Goal: Transaction & Acquisition: Purchase product/service

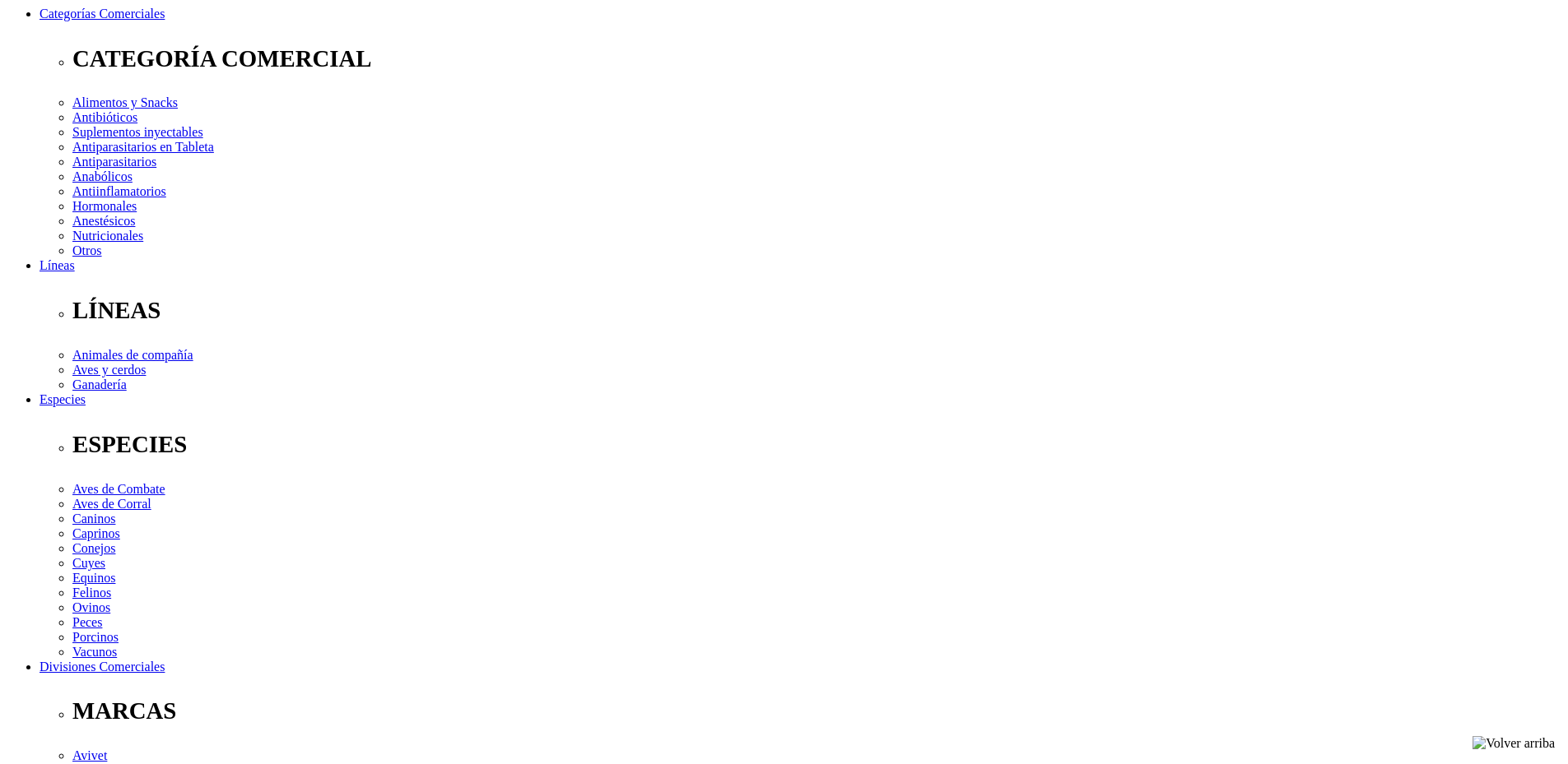
scroll to position [247, 0]
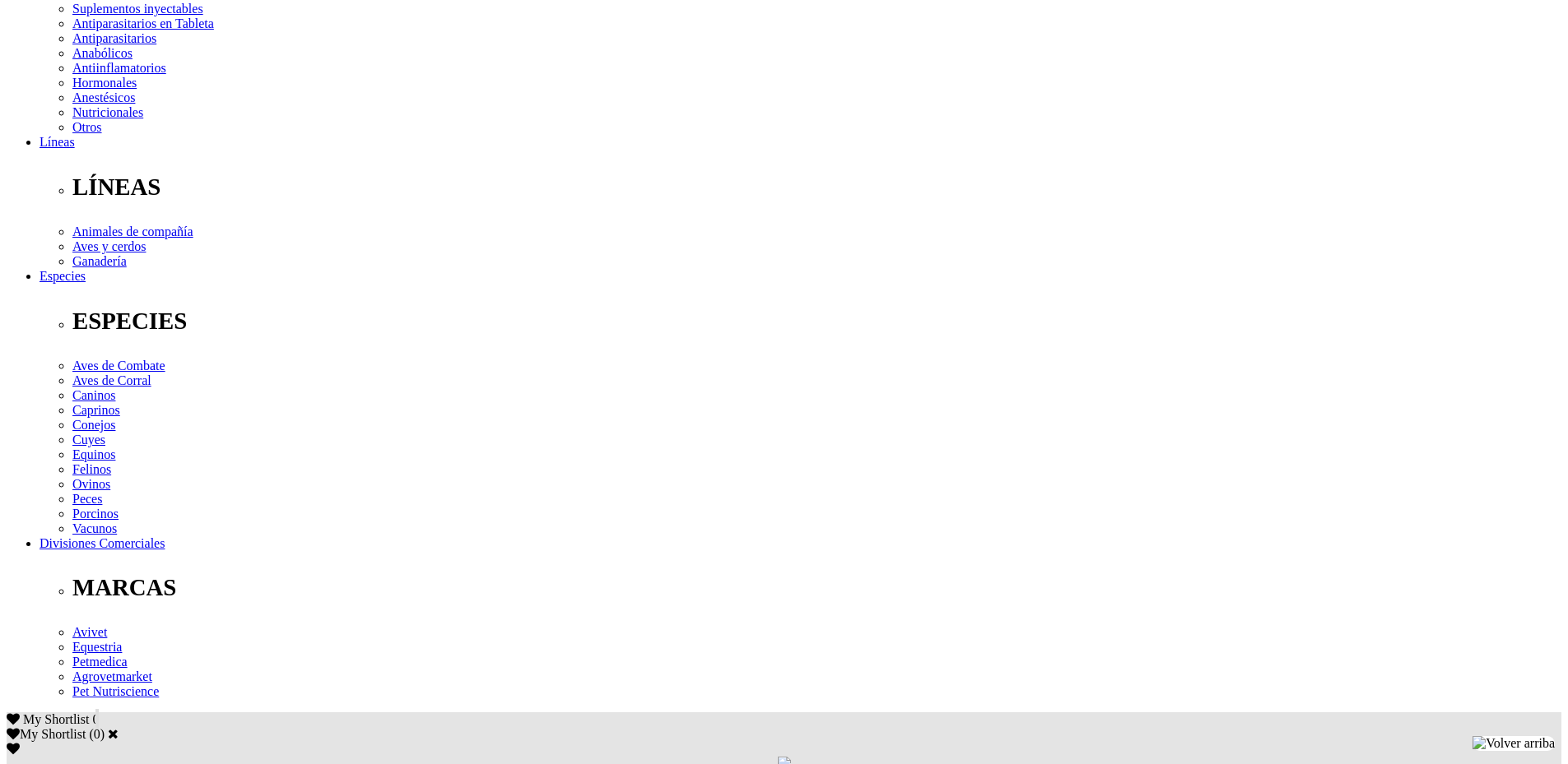
scroll to position [412, 0]
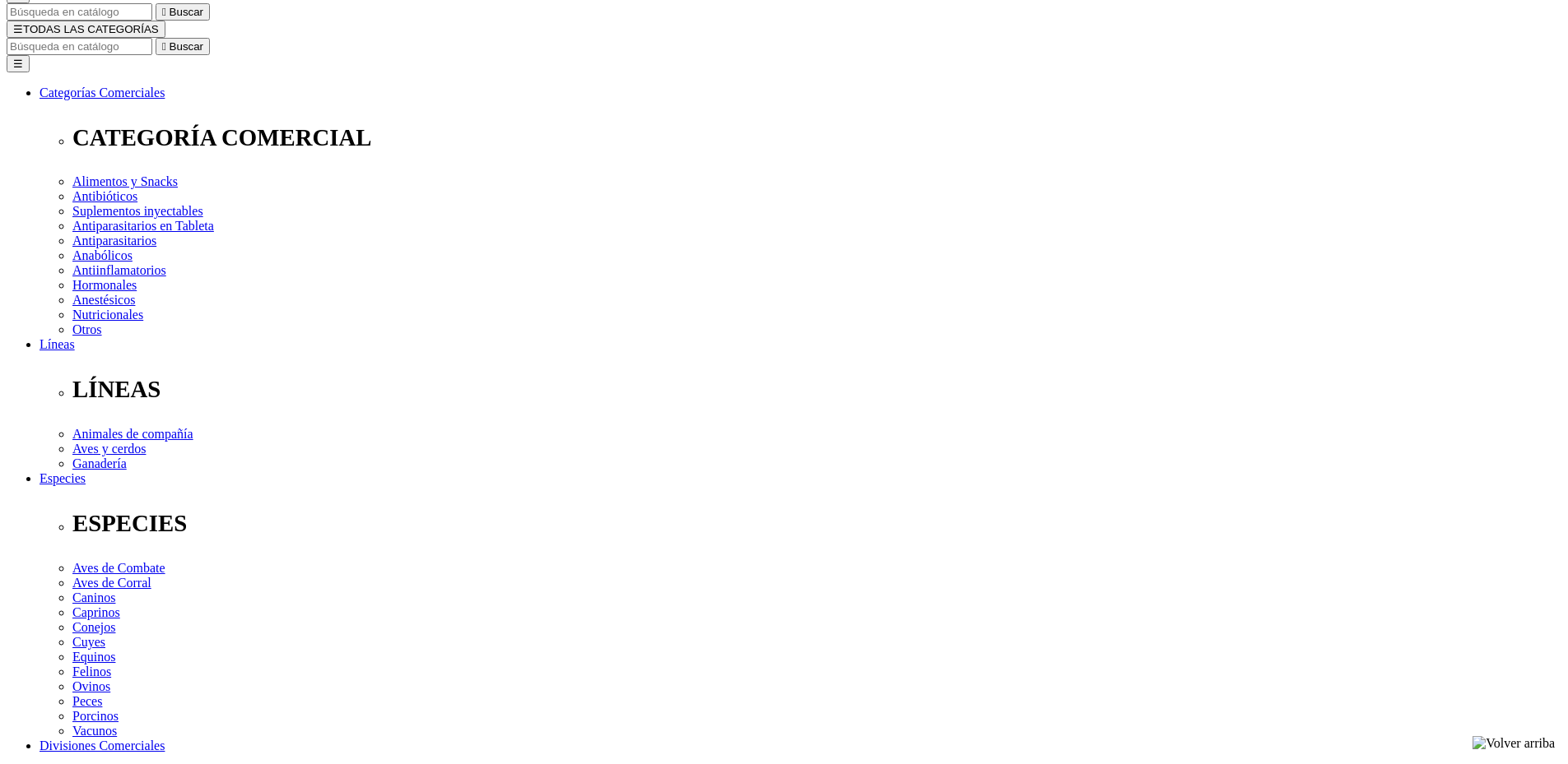
scroll to position [164, 0]
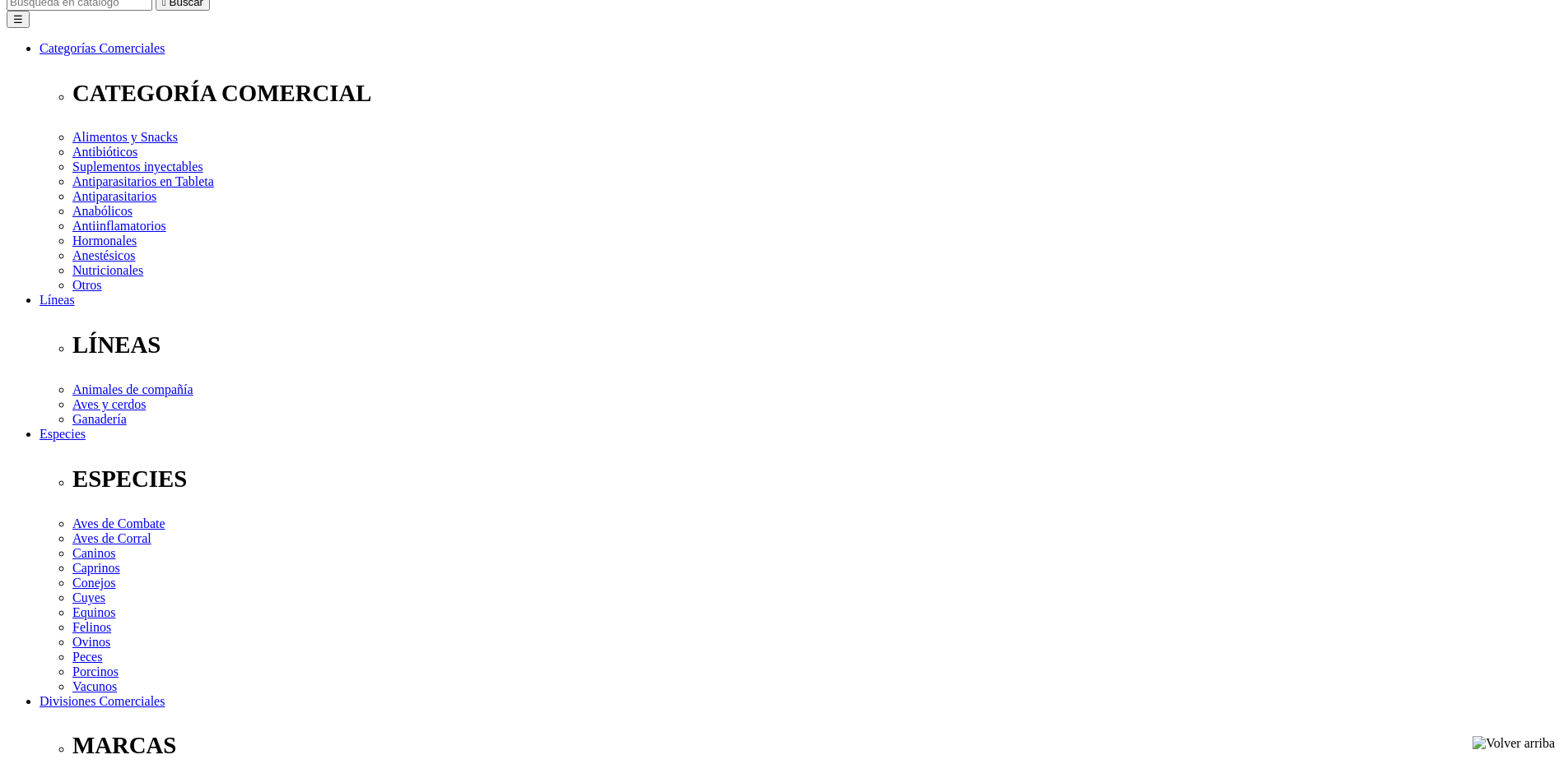
scroll to position [247, 0]
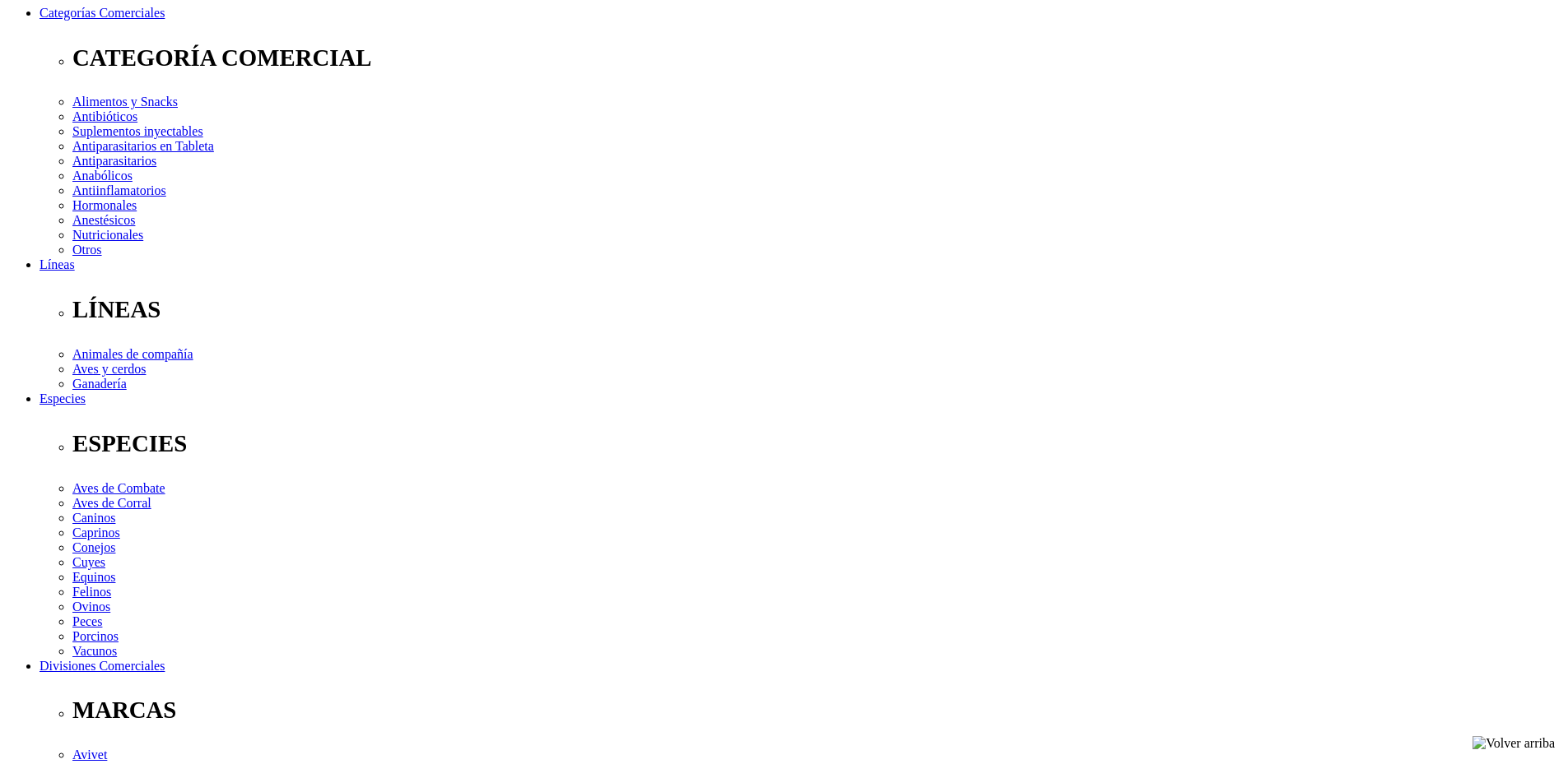
select select "299"
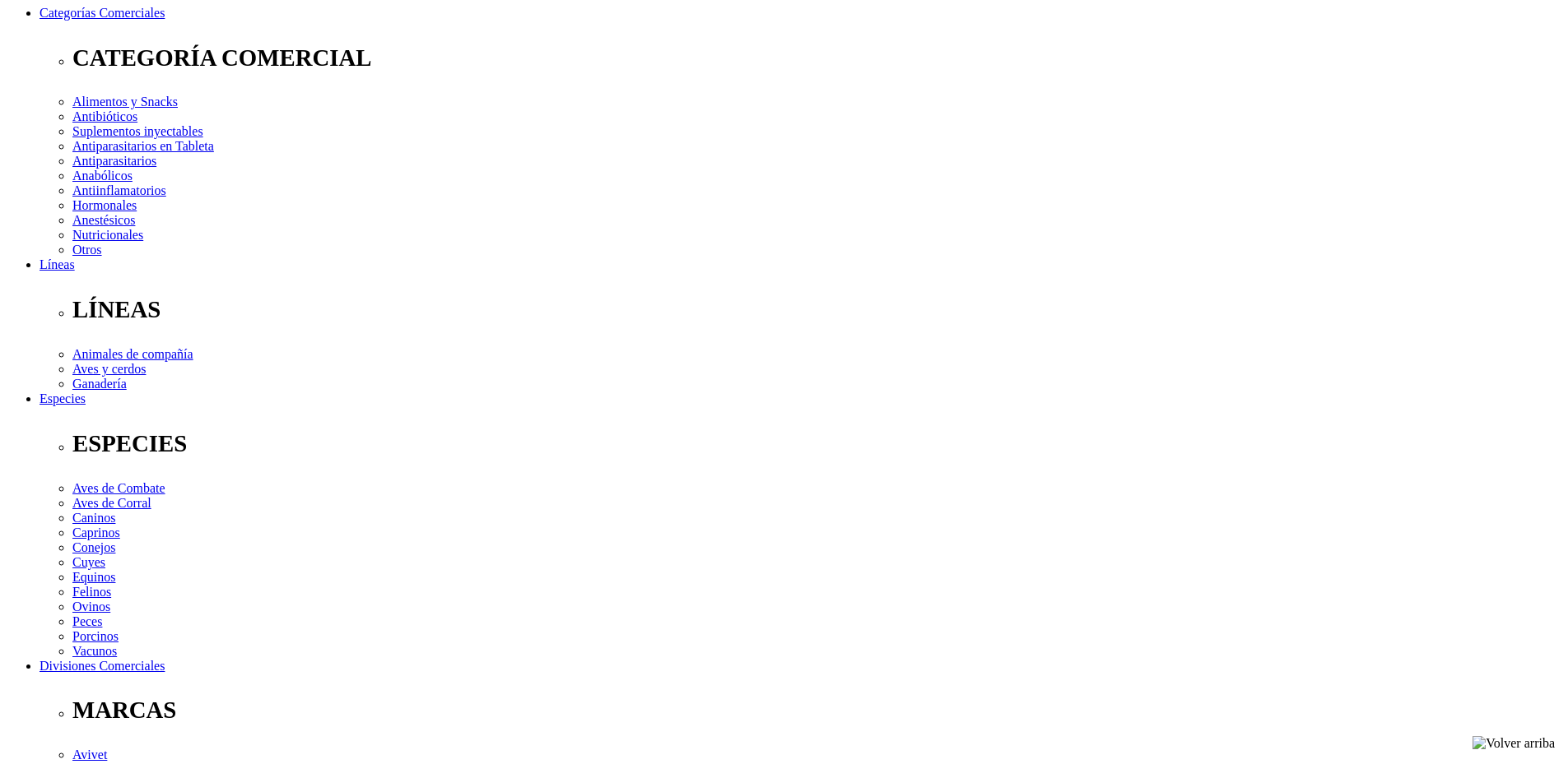
scroll to position [691, 0]
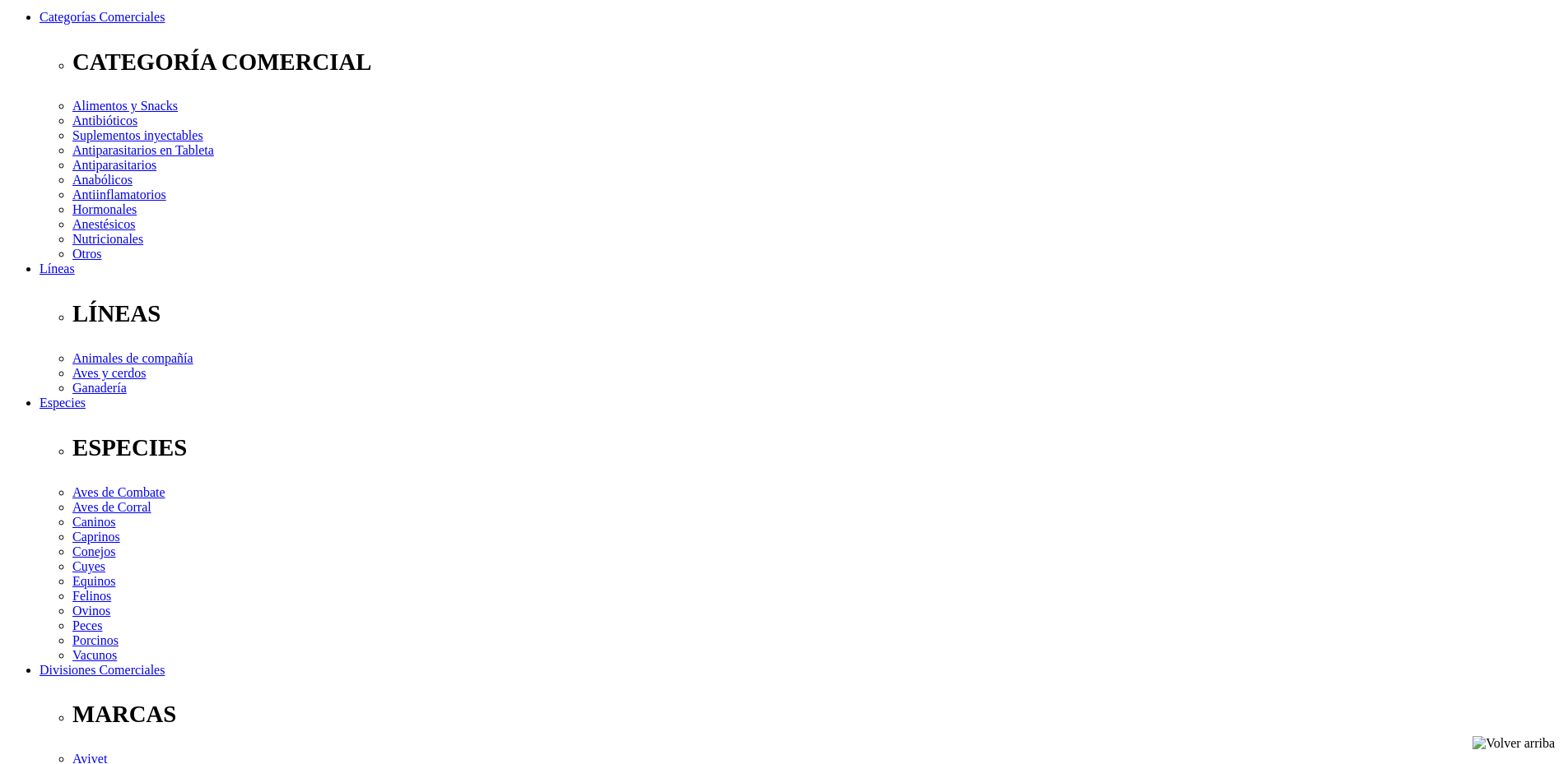
scroll to position [198, 0]
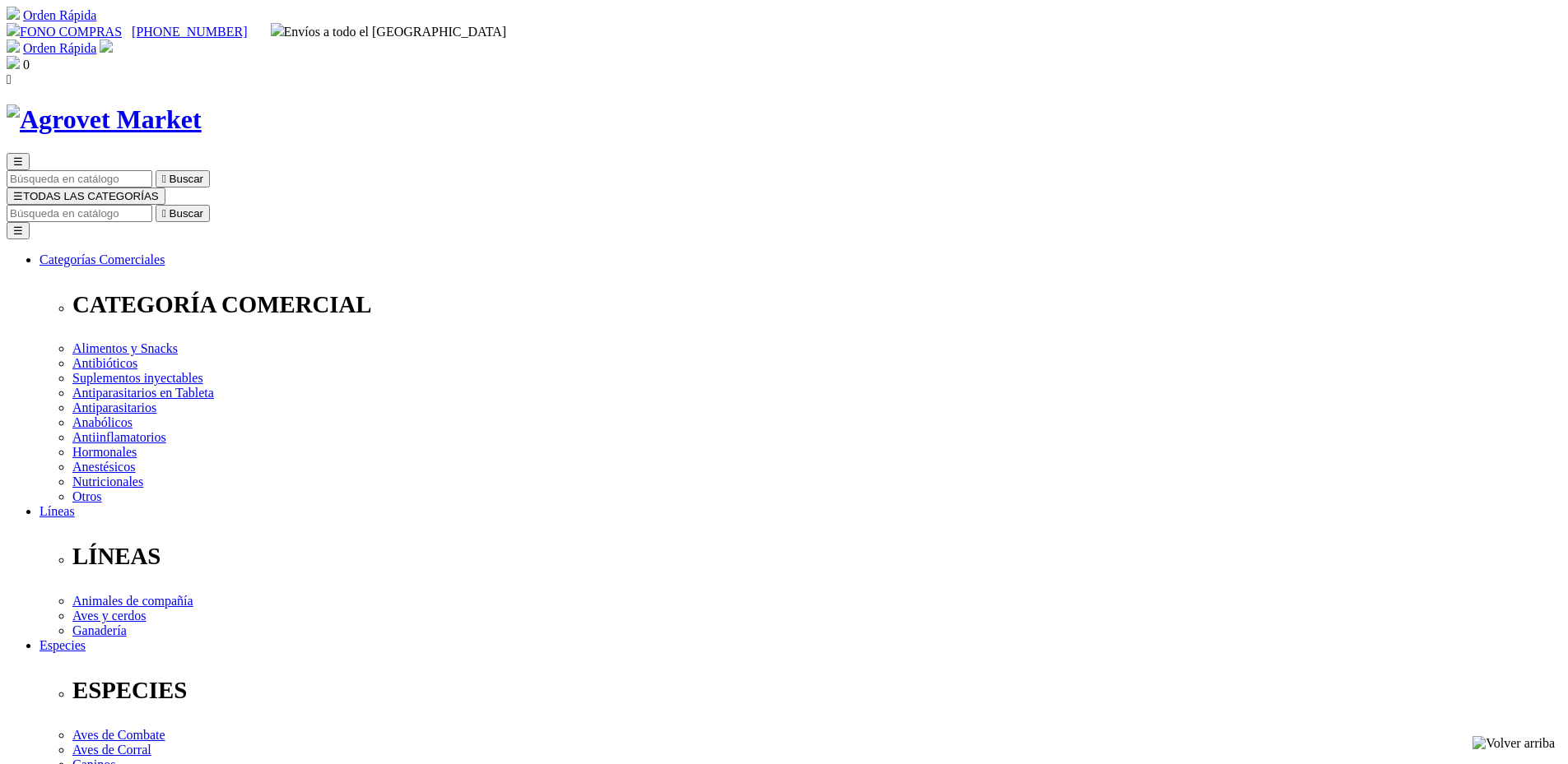
select select "299"
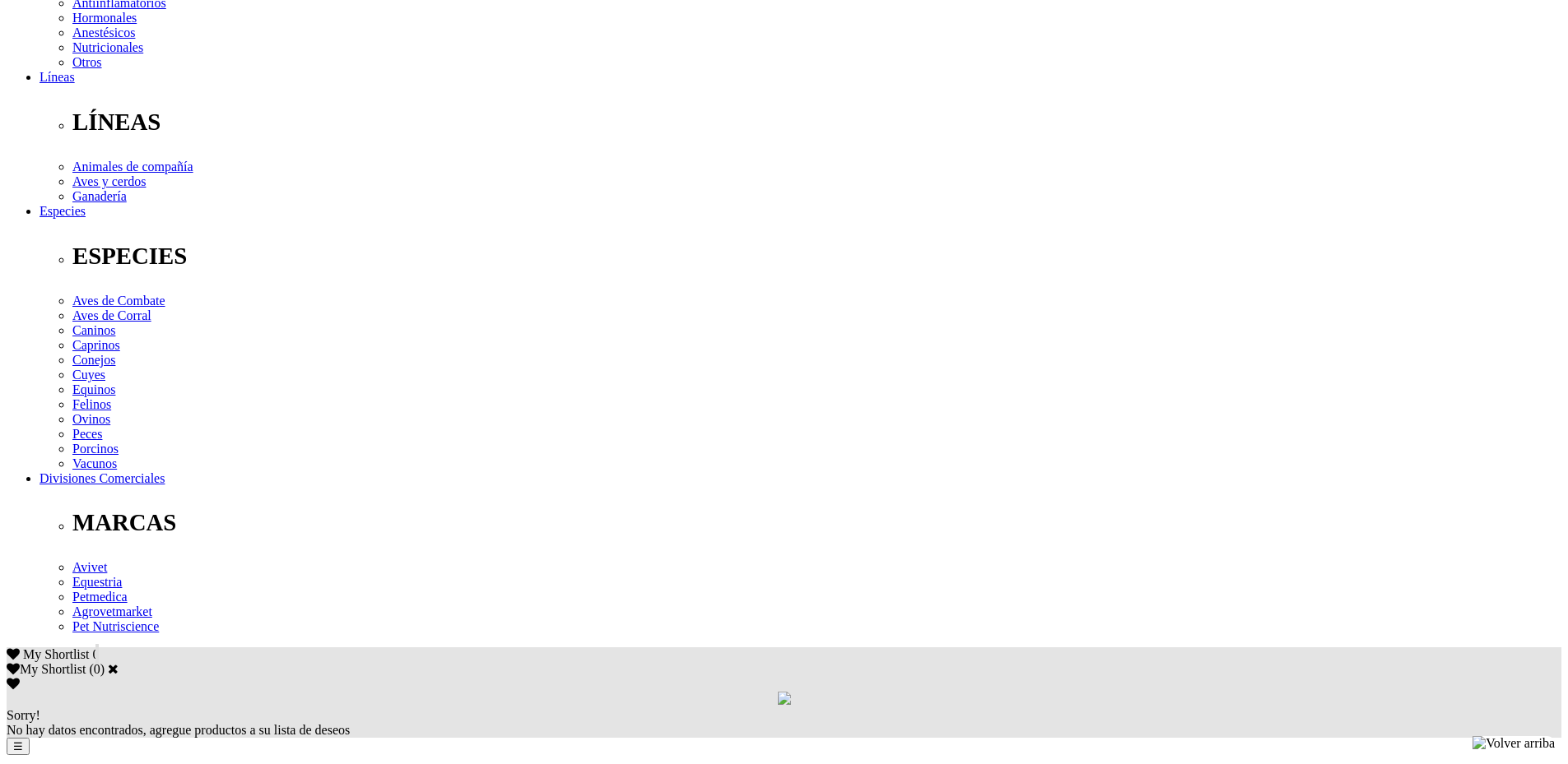
scroll to position [444, 0]
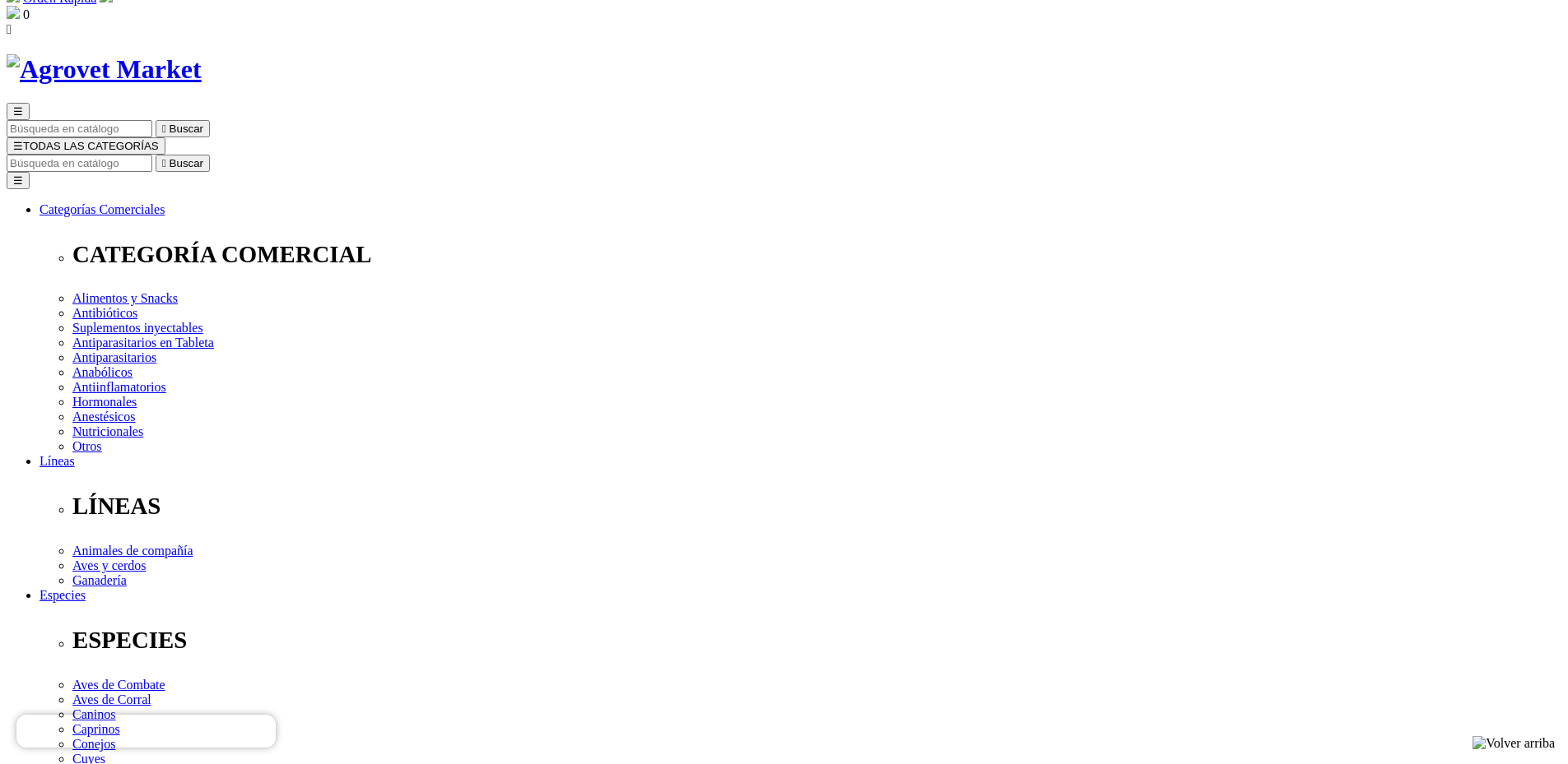
scroll to position [33, 0]
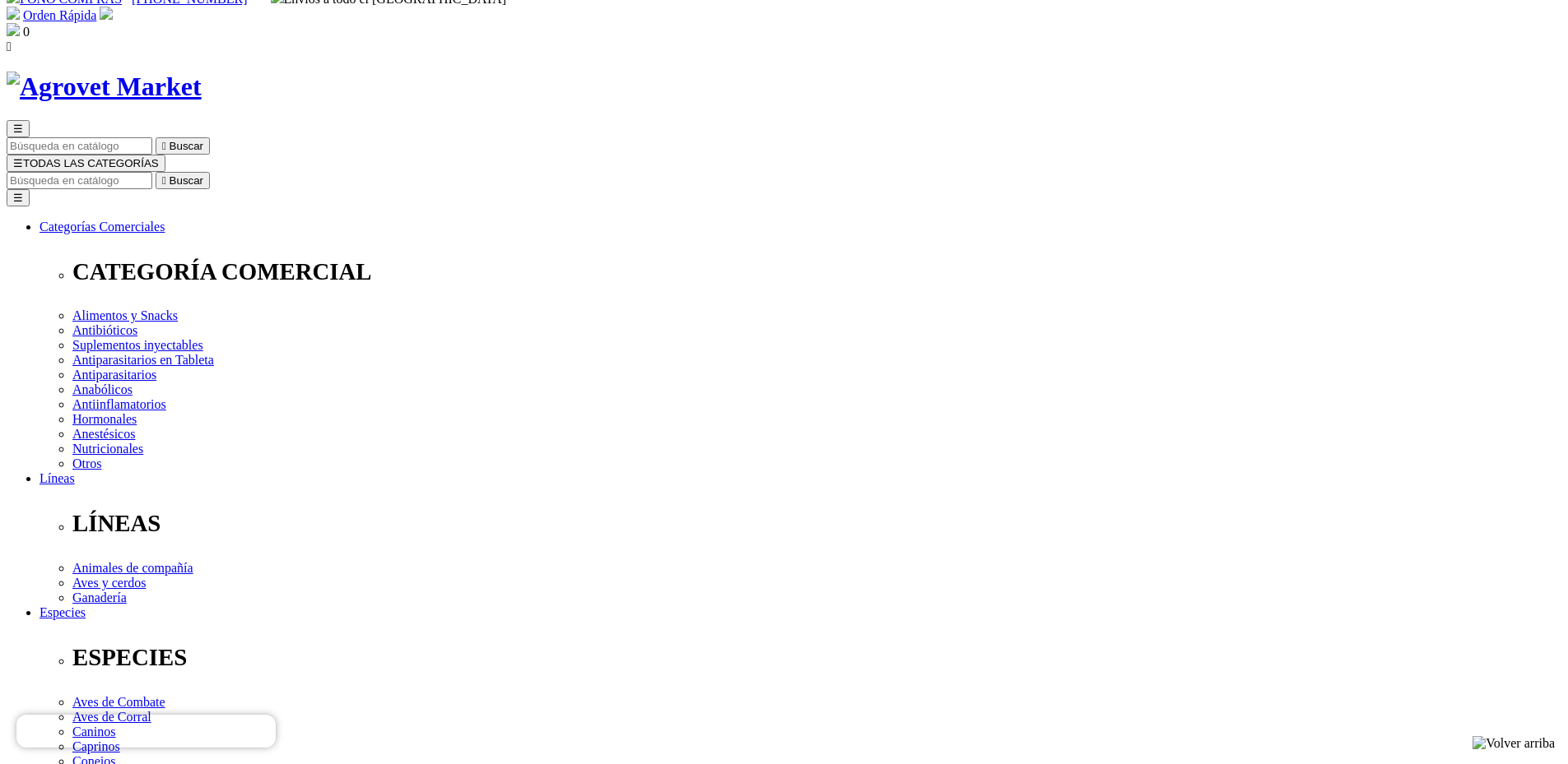
drag, startPoint x: 972, startPoint y: 3, endPoint x: 1253, endPoint y: 216, distance: 352.6
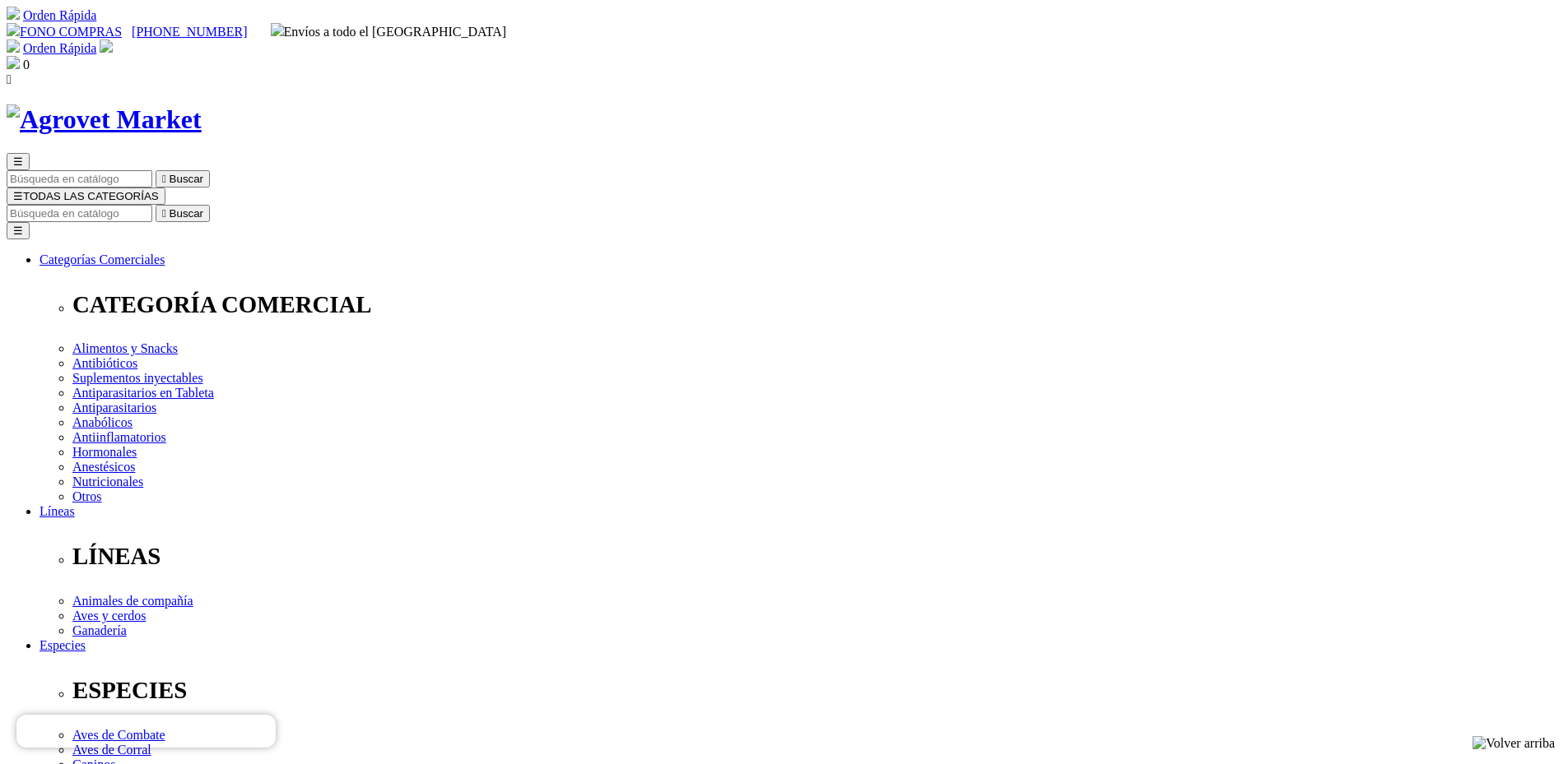
click at [202, 105] on img at bounding box center [104, 120] width 195 height 31
click at [23, 190] on span "☰" at bounding box center [18, 196] width 10 height 12
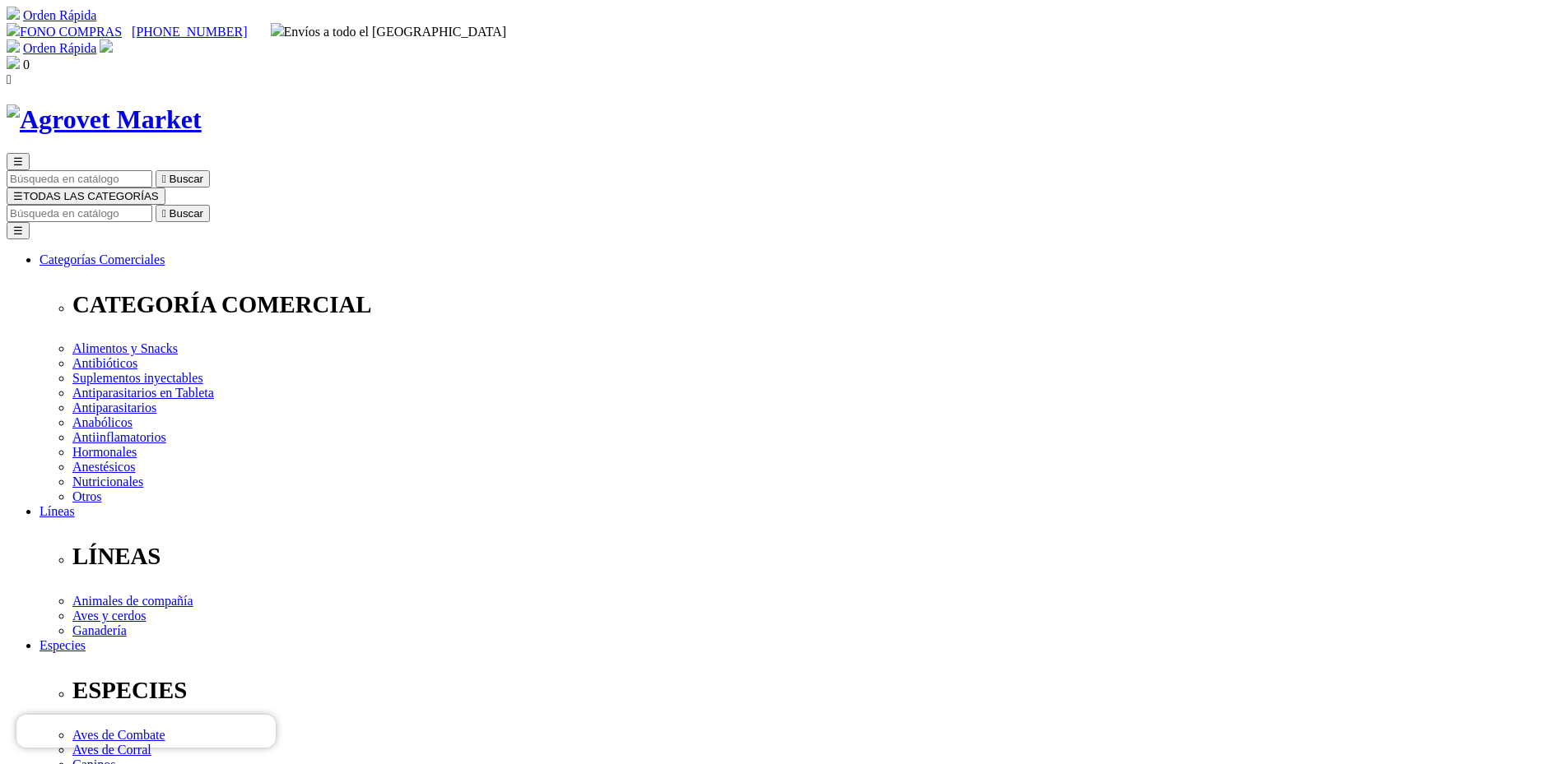
click at [23, 190] on span "☰" at bounding box center [18, 196] width 10 height 12
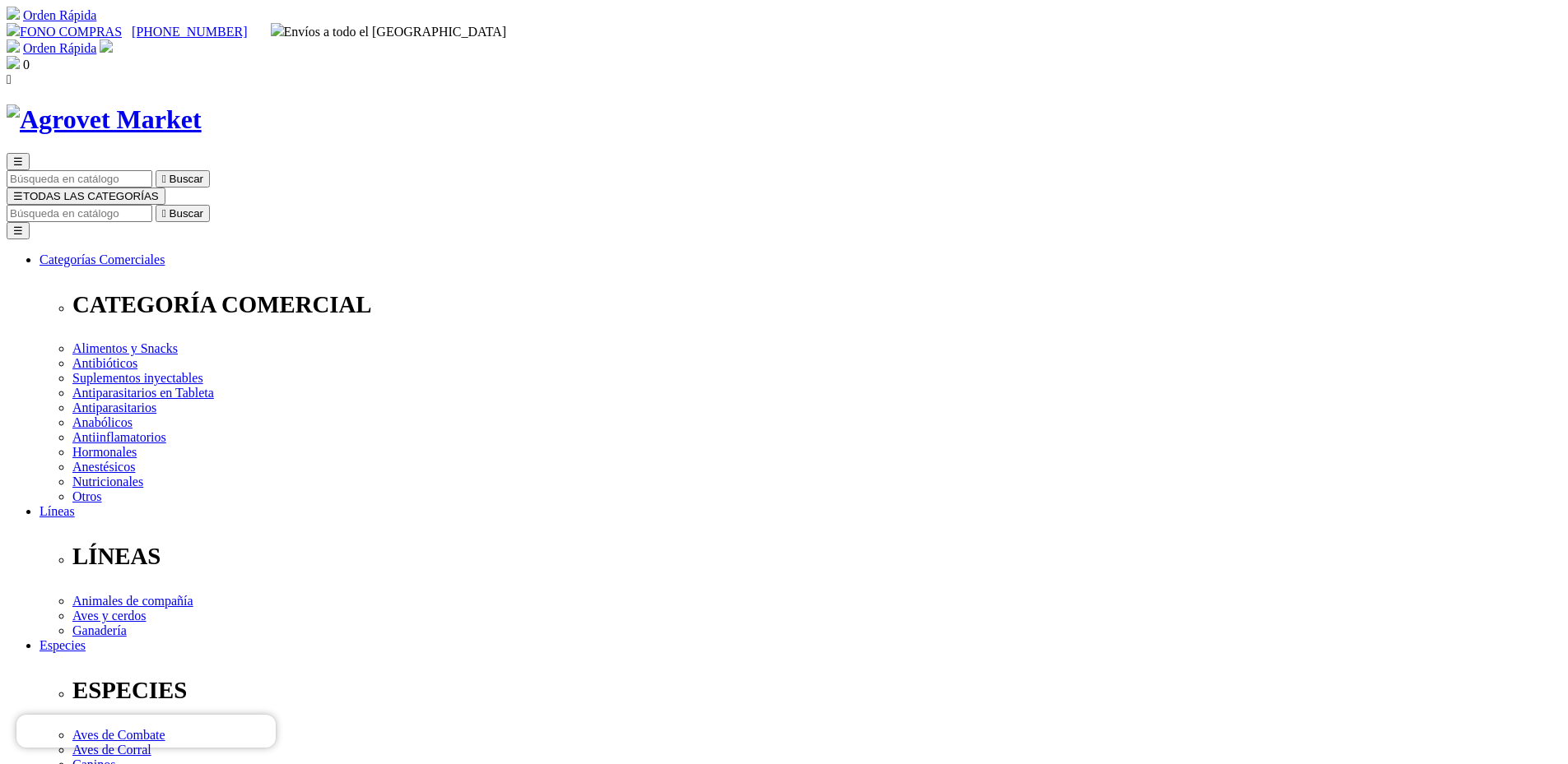
checkbox input "true"
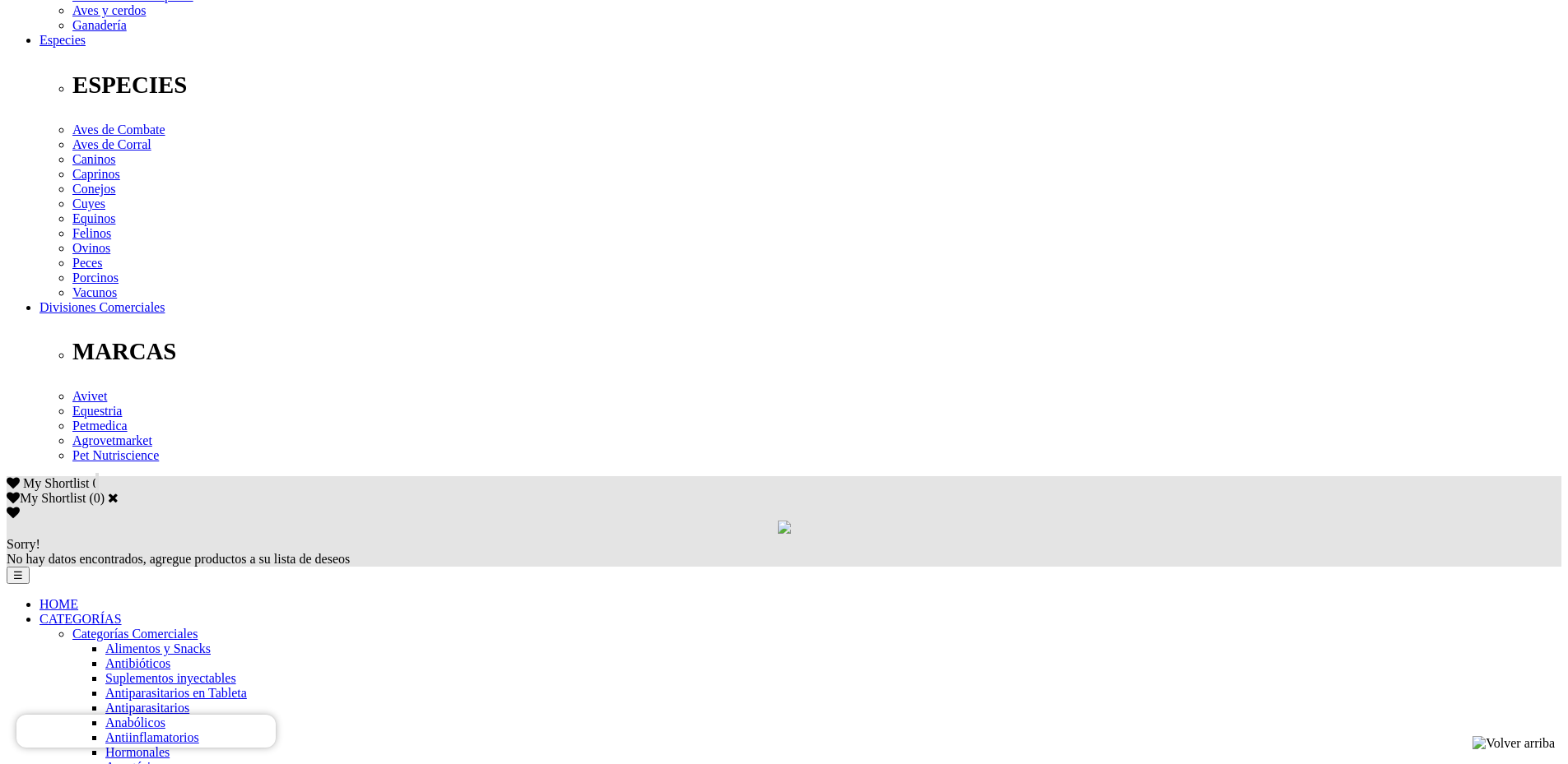
scroll to position [576, 0]
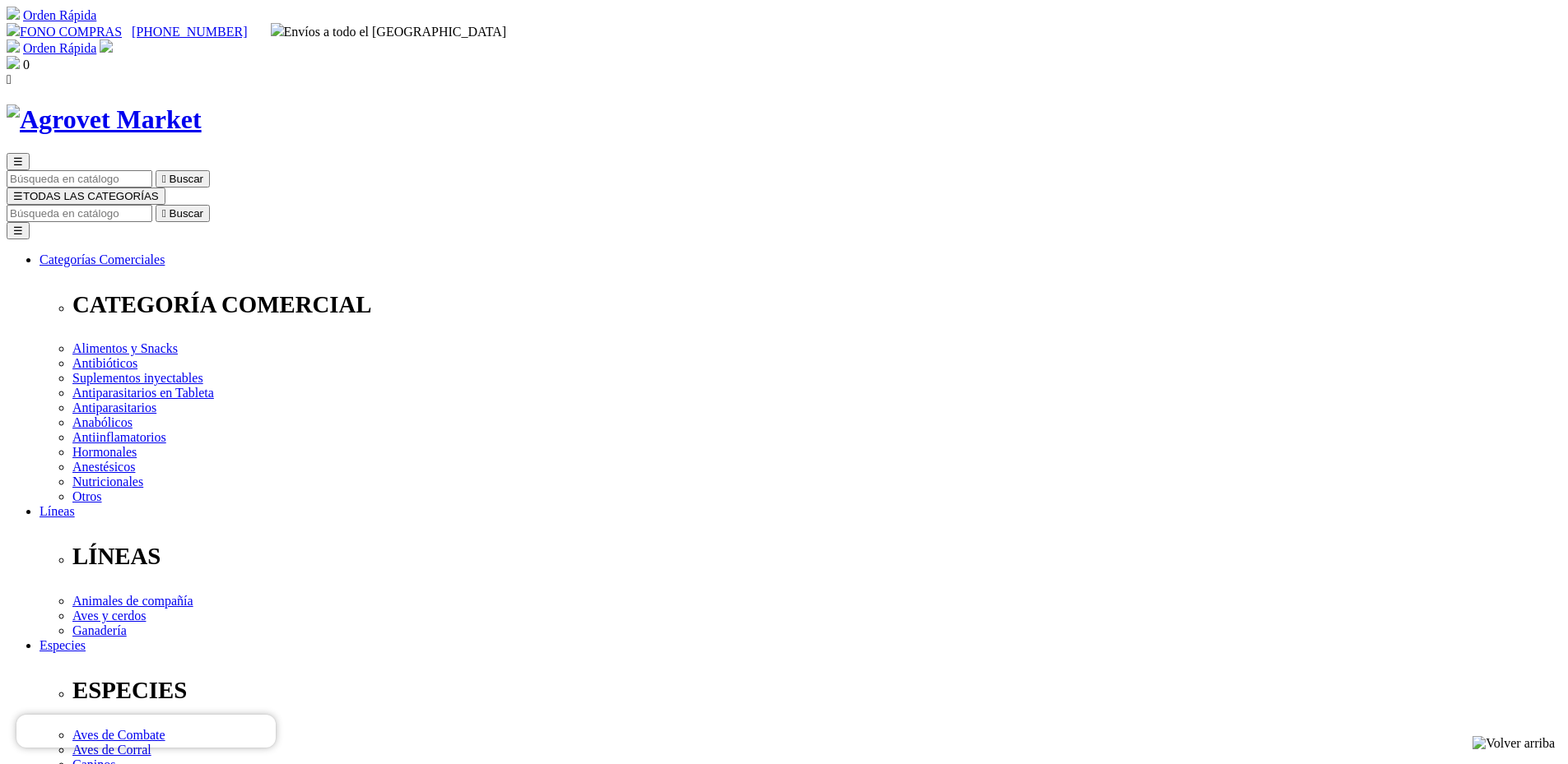
checkbox input "true"
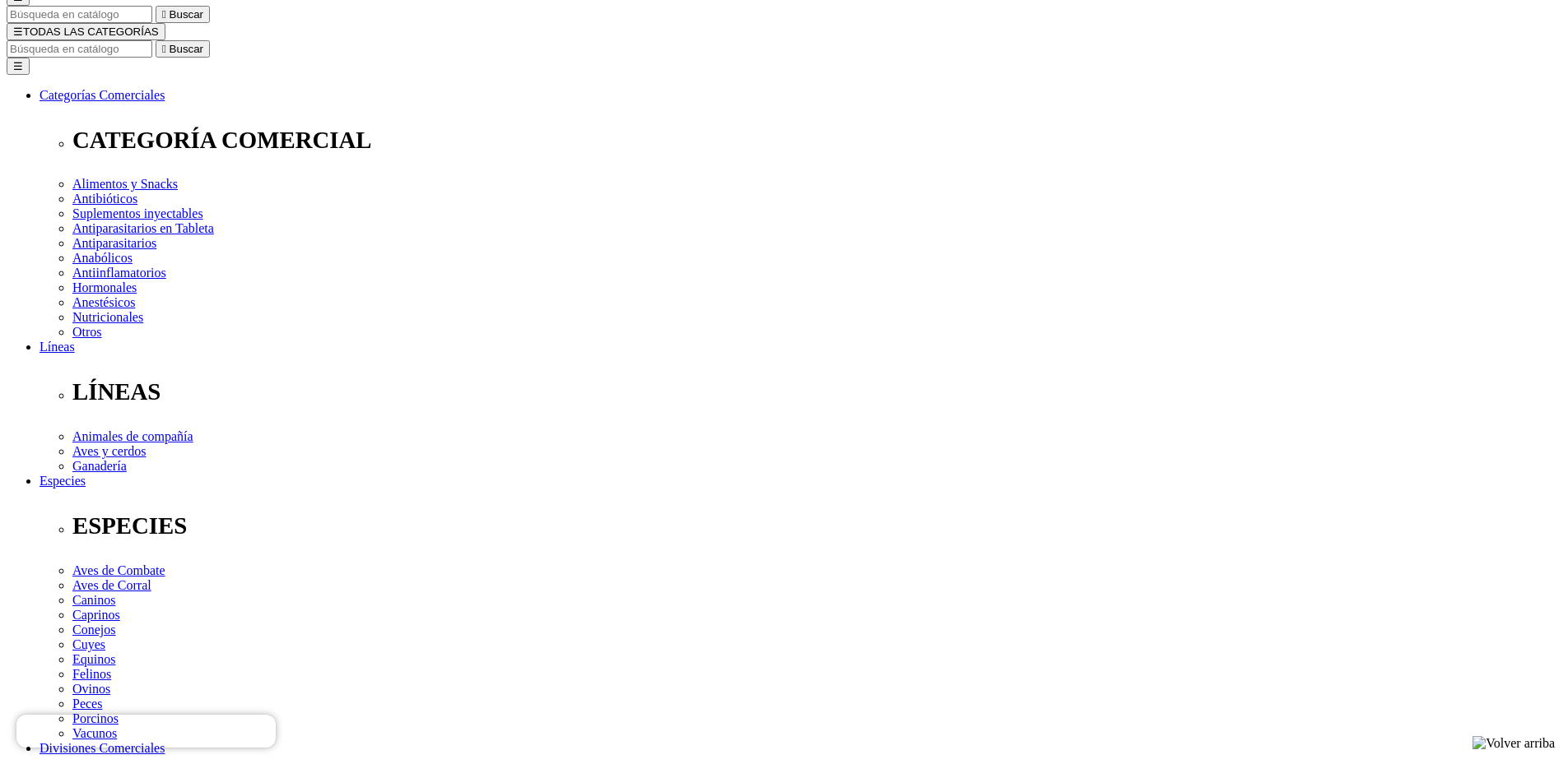
scroll to position [227, 0]
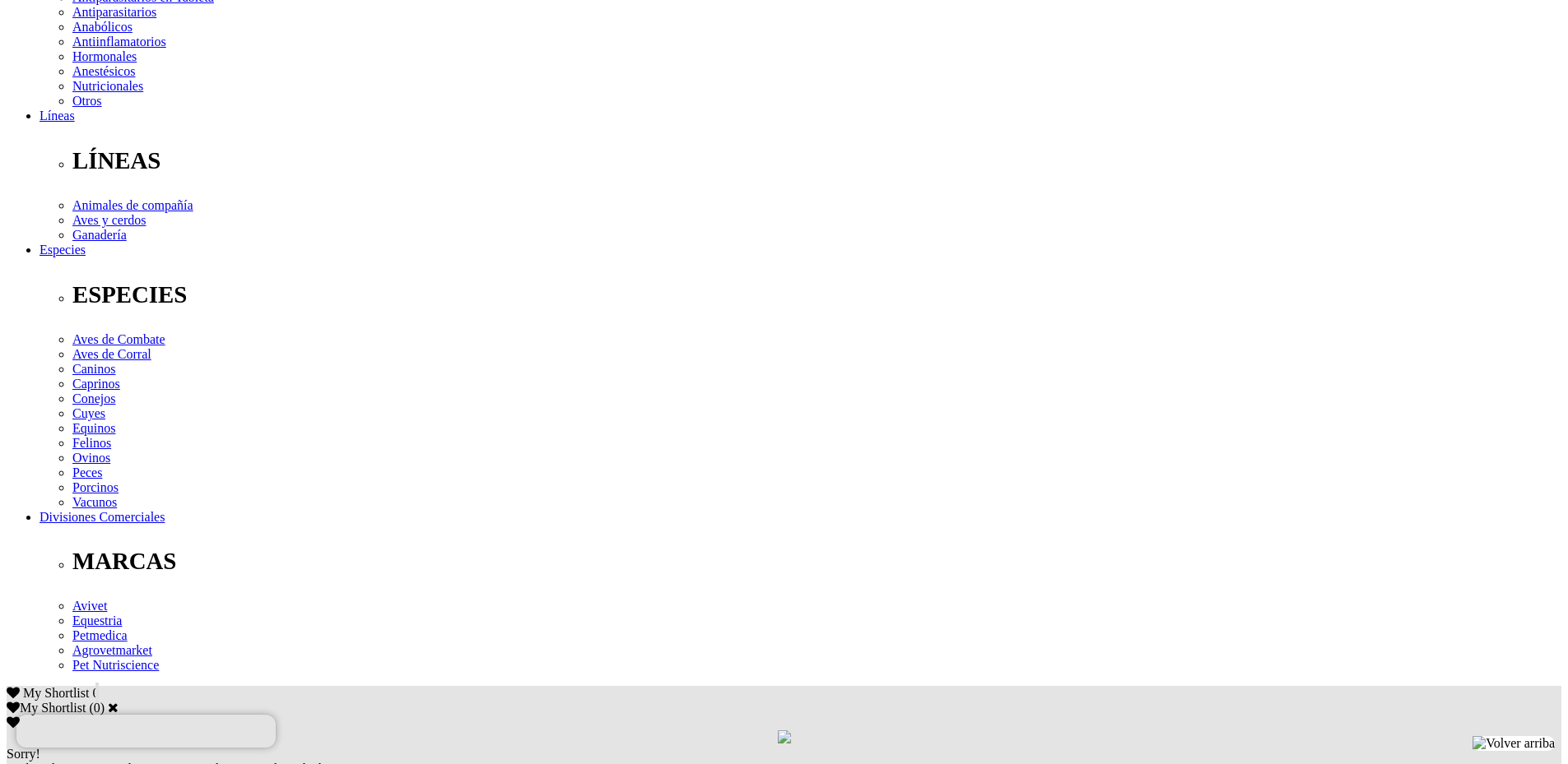
scroll to position [740, 0]
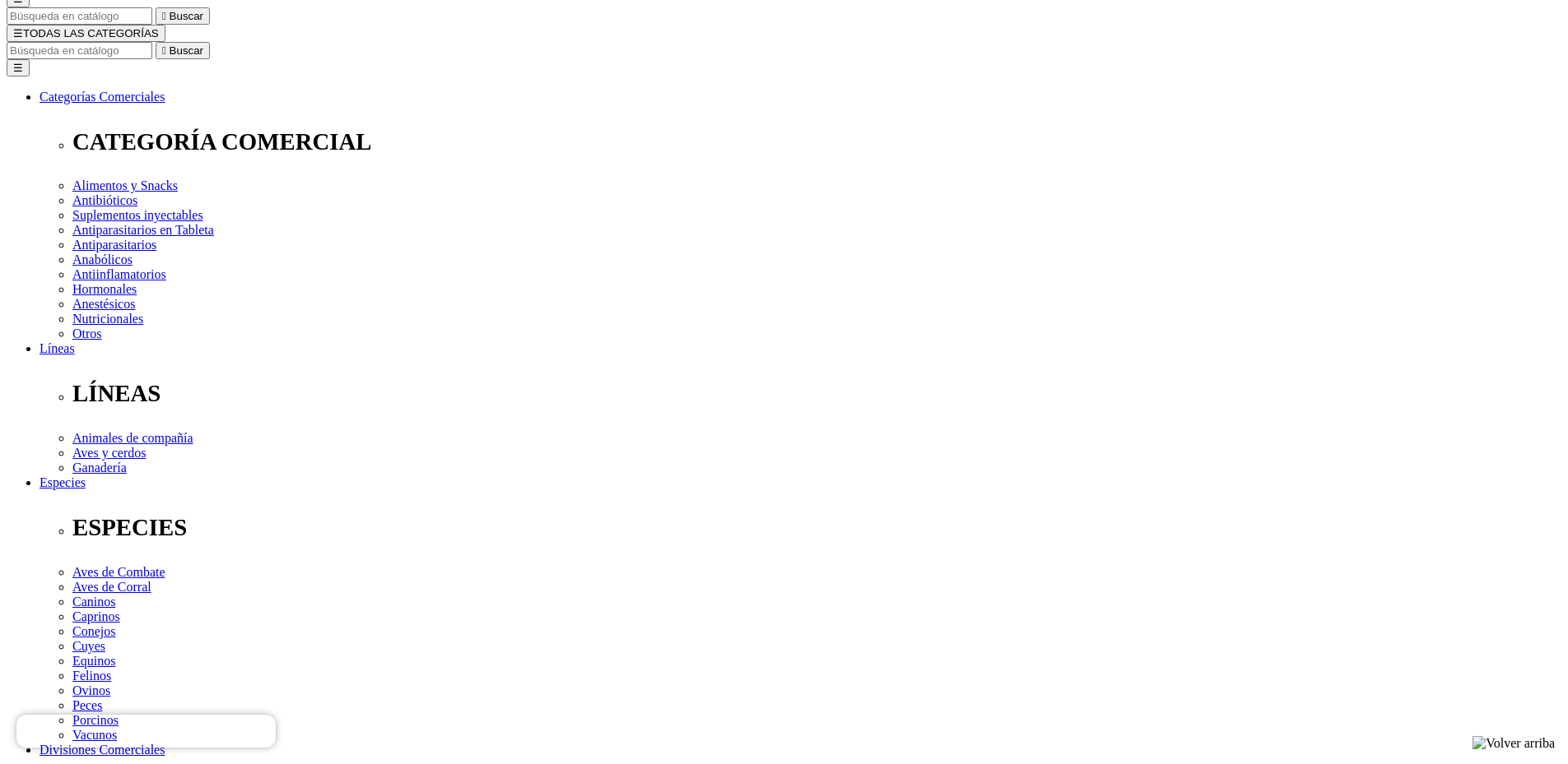
scroll to position [164, 0]
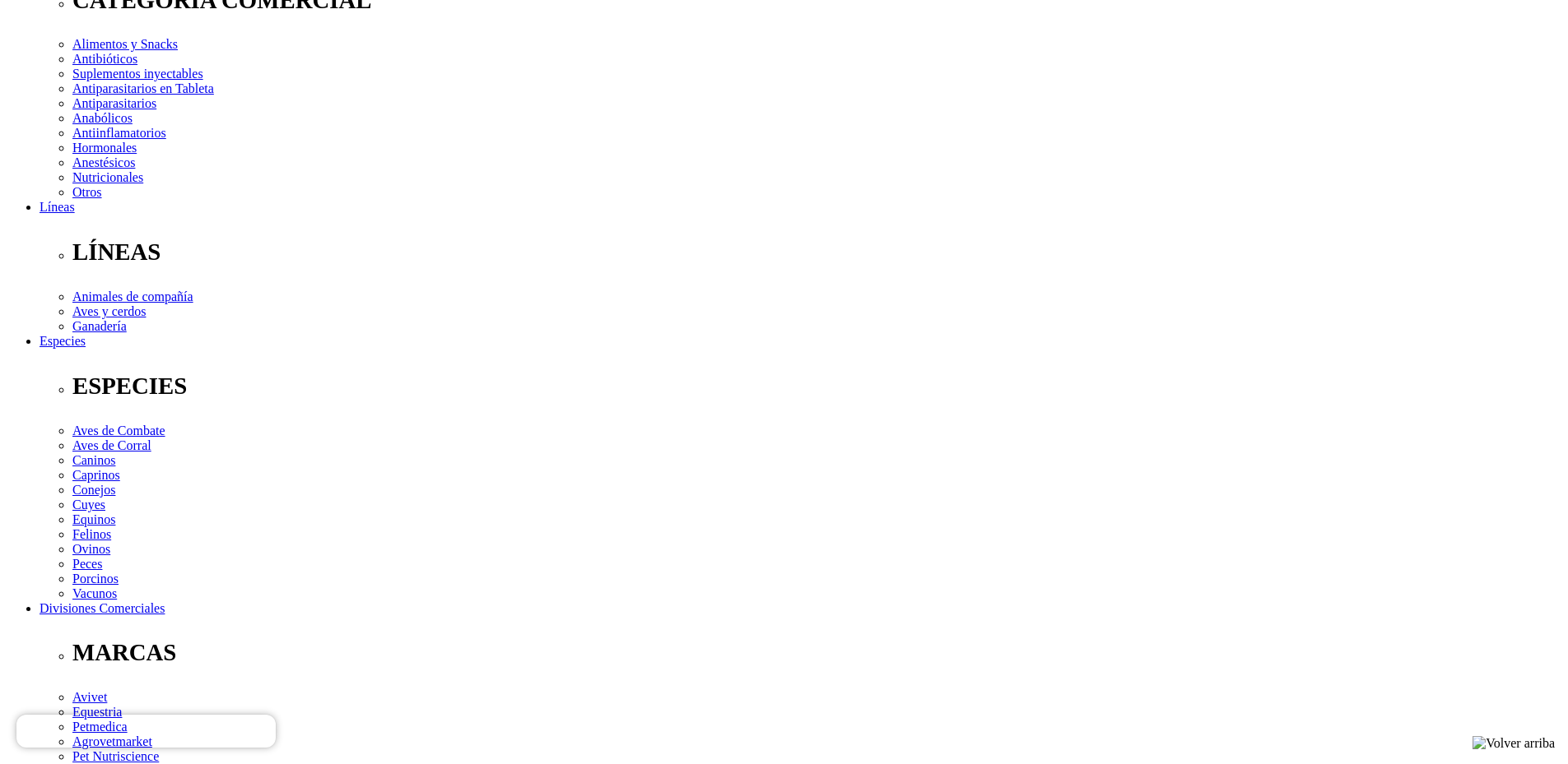
scroll to position [329, 0]
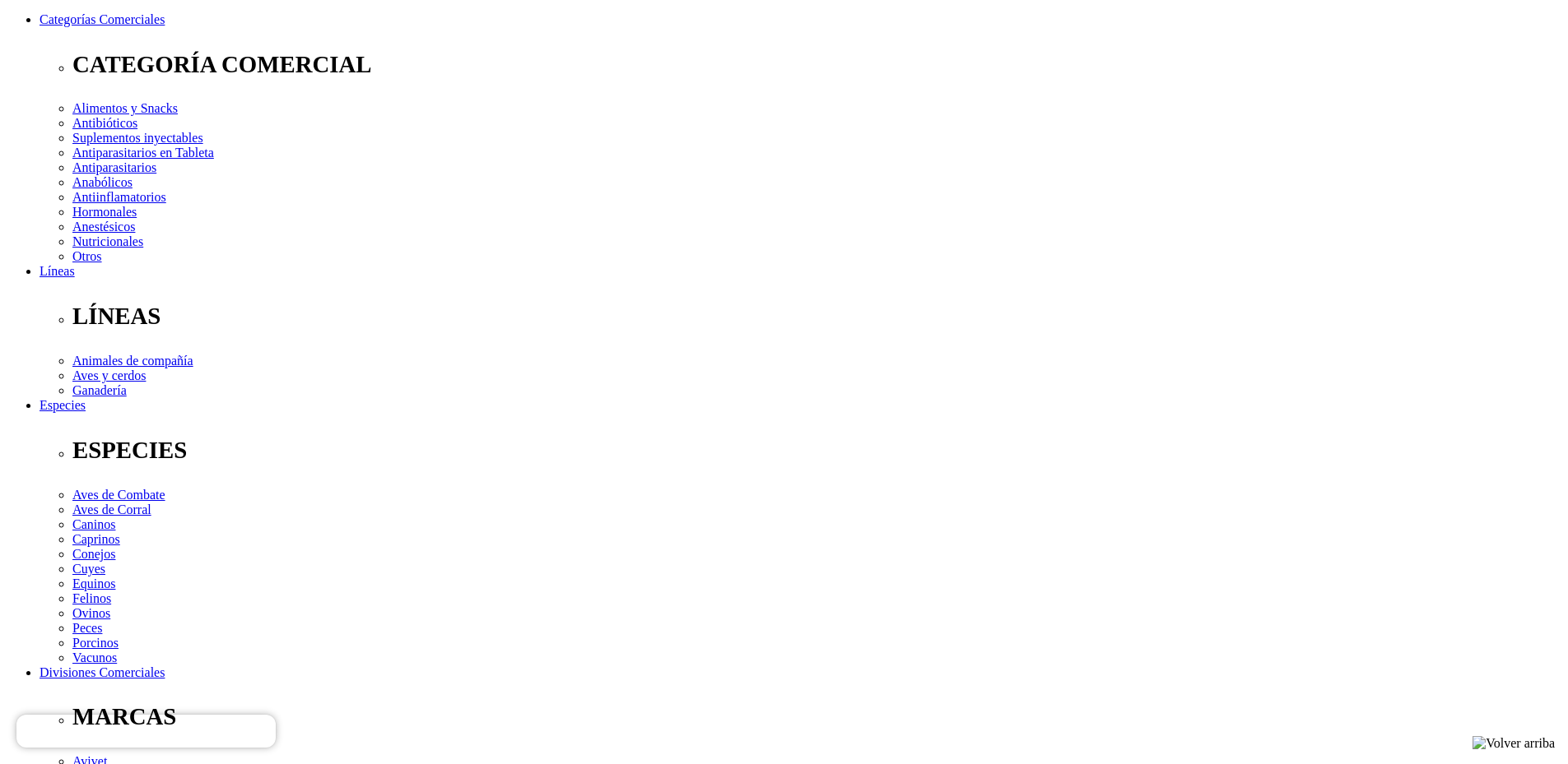
scroll to position [247, 0]
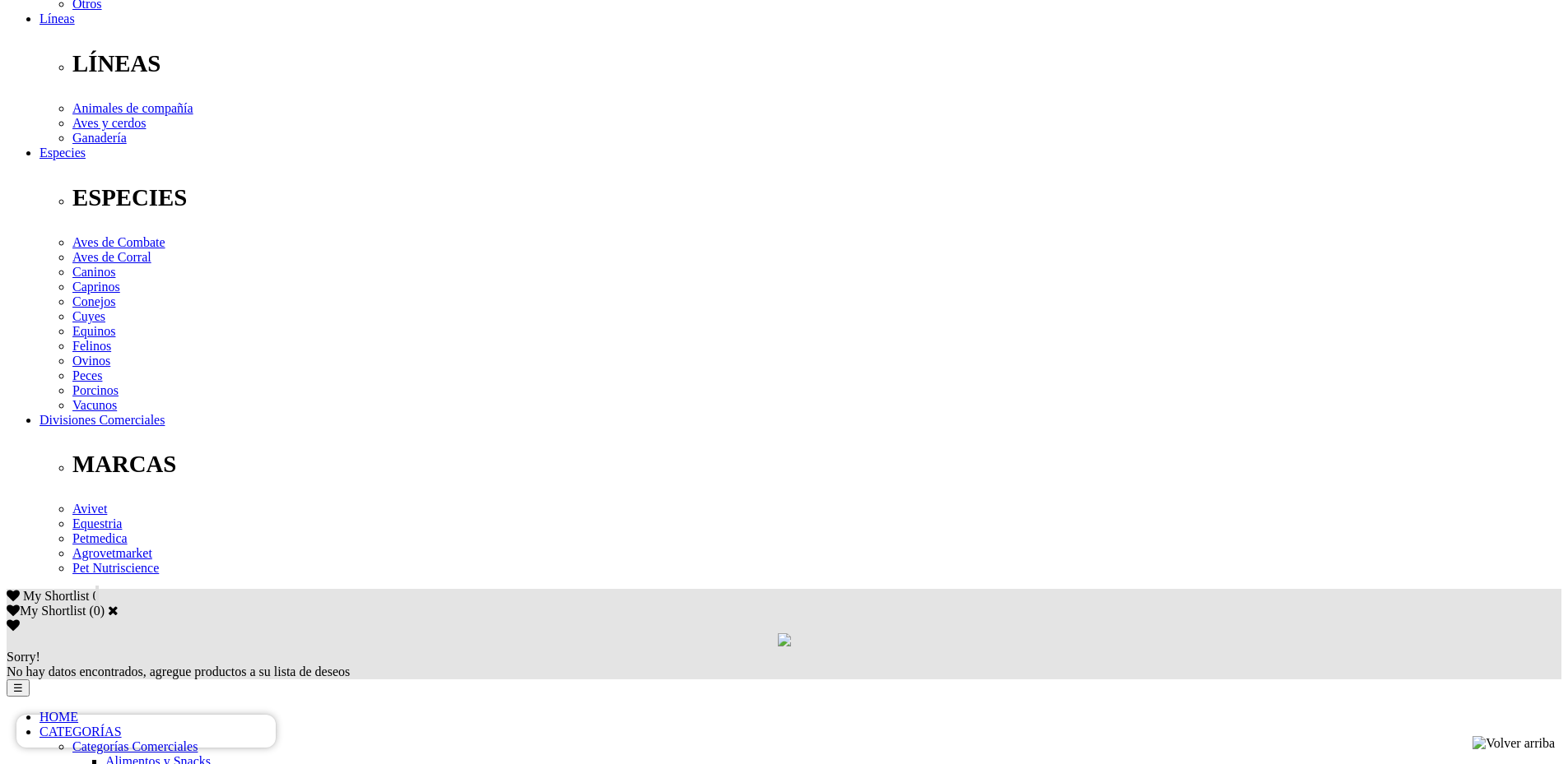
scroll to position [493, 0]
